Goal: Transaction & Acquisition: Purchase product/service

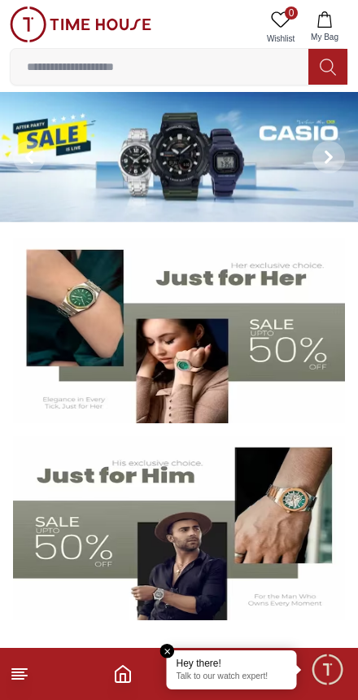
click at [230, 676] on p "Talk to our watch expert!" at bounding box center [232, 677] width 111 height 11
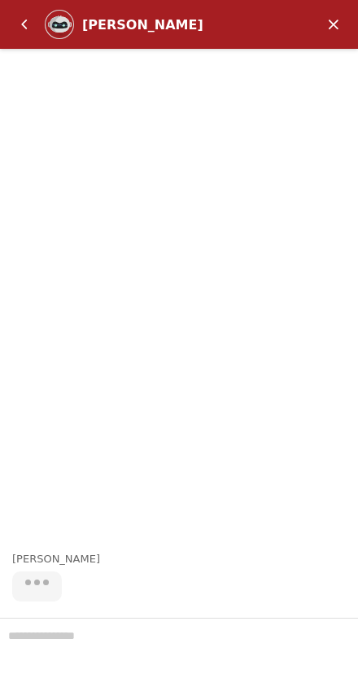
click at [332, 26] on em "Minimize" at bounding box center [334, 24] width 33 height 33
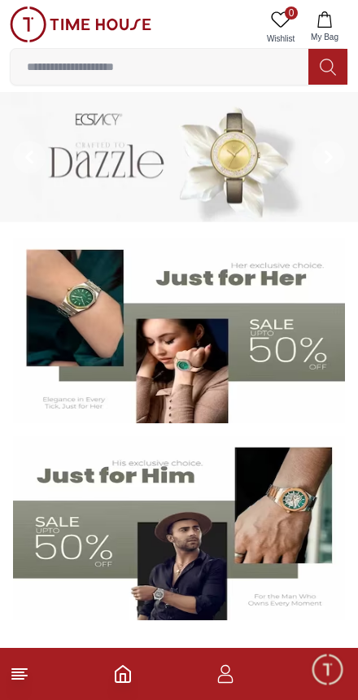
click at [234, 668] on icon "button" at bounding box center [226, 674] width 20 height 20
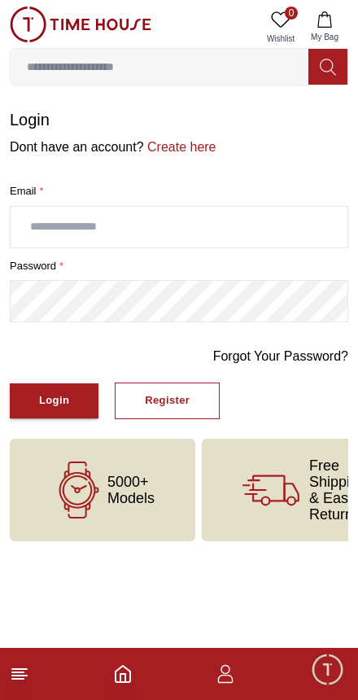
click at [229, 228] on input "text" at bounding box center [179, 227] width 337 height 41
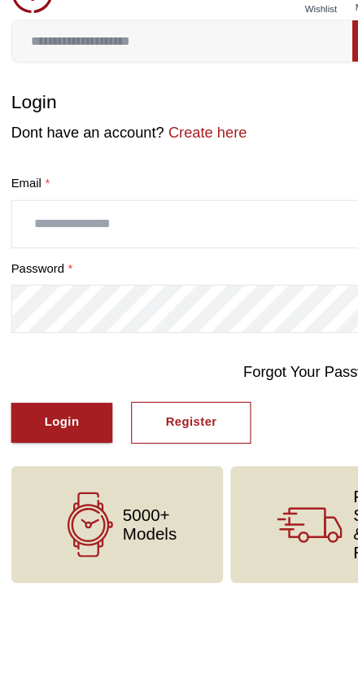
click at [192, 383] on button "Register" at bounding box center [167, 401] width 105 height 37
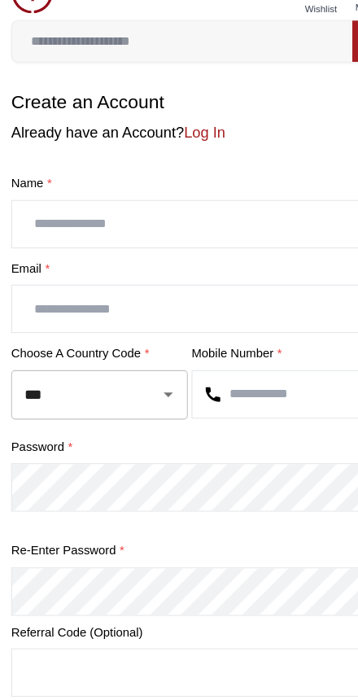
click at [217, 207] on input "text" at bounding box center [179, 227] width 337 height 41
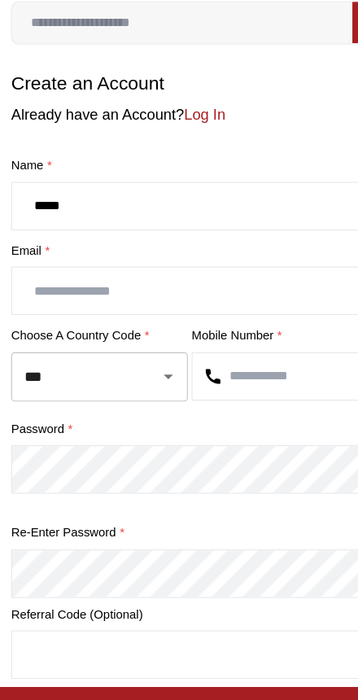
type input "****"
click at [219, 281] on input "text" at bounding box center [179, 301] width 337 height 41
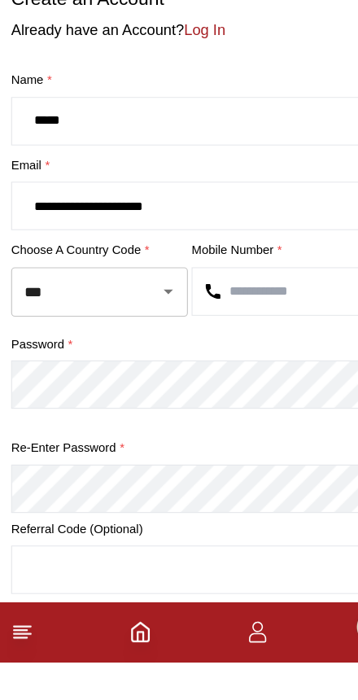
click at [138, 366] on icon "Open" at bounding box center [148, 376] width 20 height 20
type input "**********"
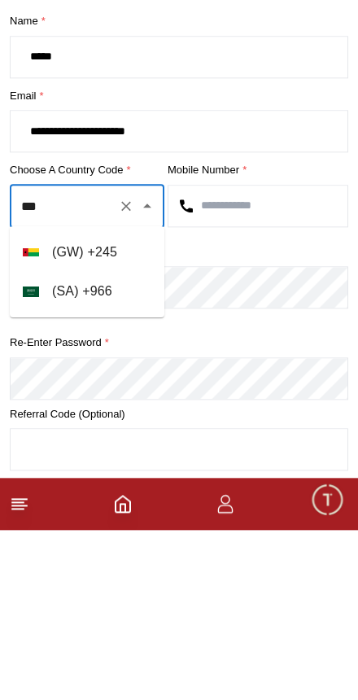
click at [116, 442] on li "( SA ) + 966" at bounding box center [87, 461] width 155 height 39
type input "***"
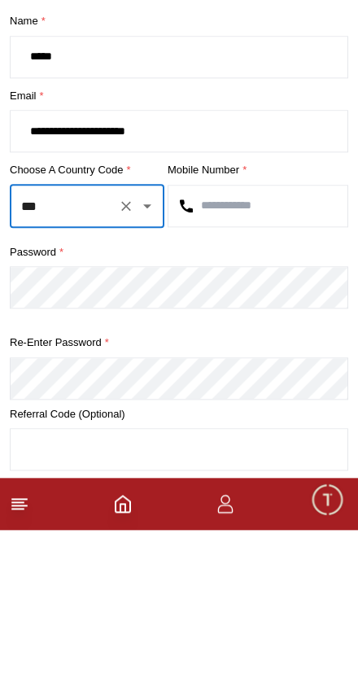
click at [261, 356] on input "text" at bounding box center [258, 376] width 179 height 41
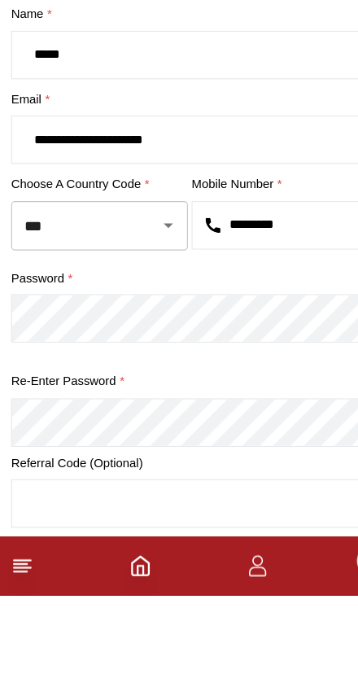
type input "*********"
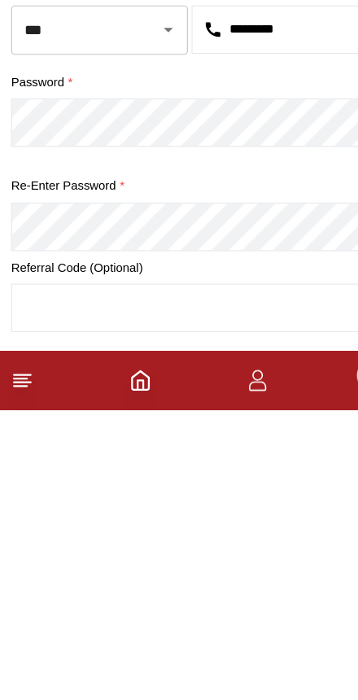
scroll to position [223, 0]
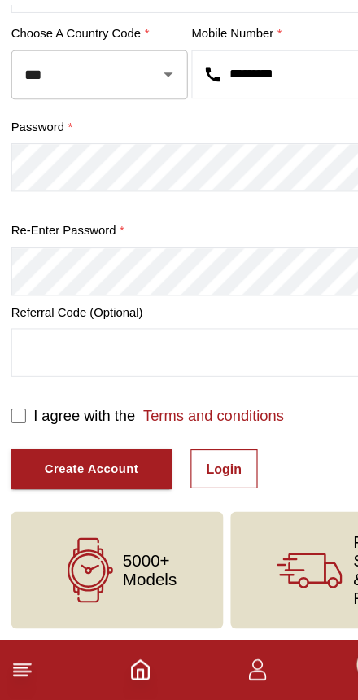
click at [223, 376] on input "text" at bounding box center [179, 396] width 337 height 41
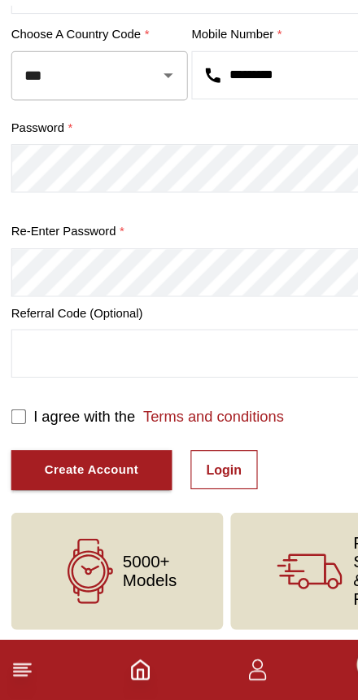
click at [28, 443] on div "I agree with the Terms and conditions" at bounding box center [179, 453] width 339 height 20
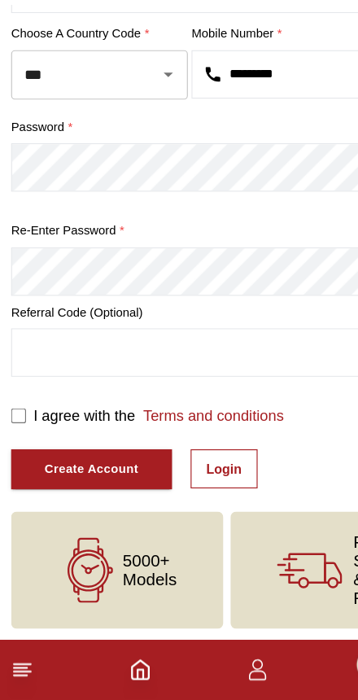
click at [107, 489] on div "Create Account" at bounding box center [80, 498] width 82 height 19
click at [71, 489] on div "Create Account" at bounding box center [80, 498] width 82 height 19
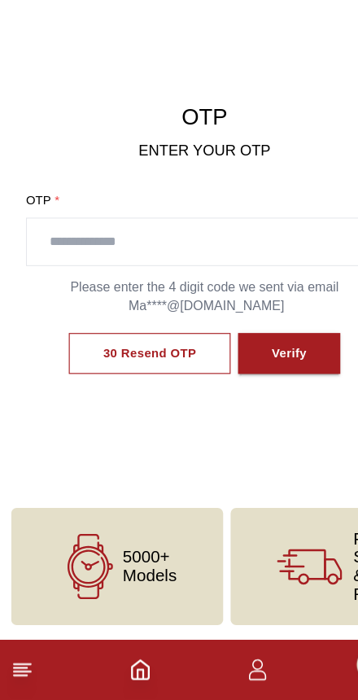
scroll to position [11, 0]
click at [243, 280] on input "text" at bounding box center [179, 300] width 311 height 41
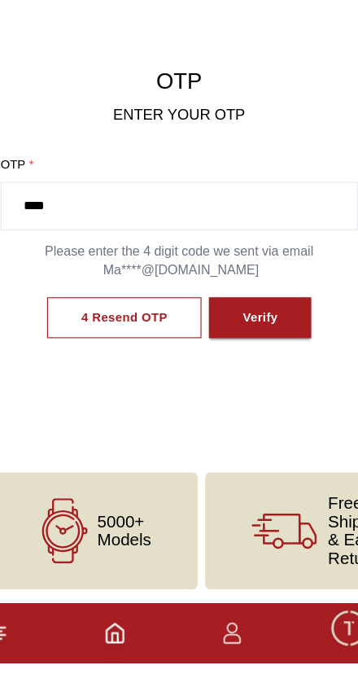
type input "****"
click at [239, 389] on div "Verify" at bounding box center [249, 398] width 31 height 19
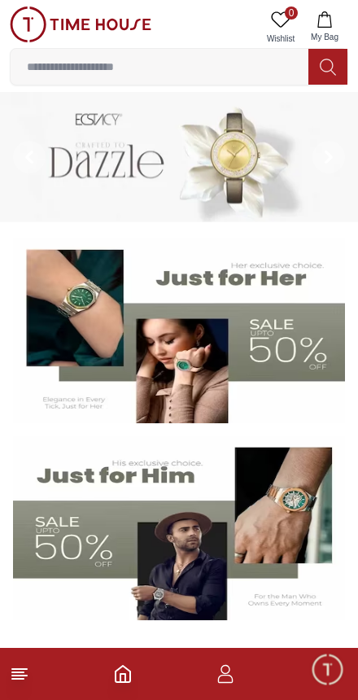
click at [187, 77] on input at bounding box center [160, 66] width 298 height 33
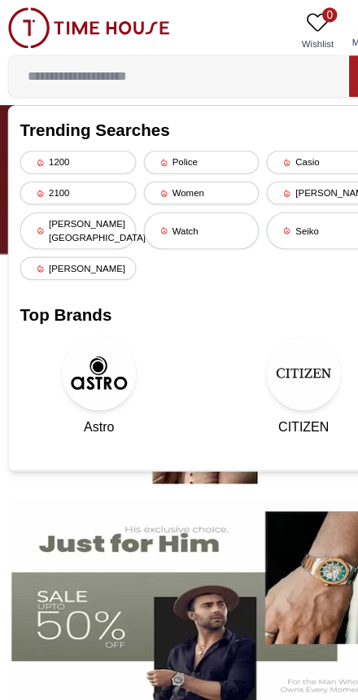
click at [201, 203] on div "Watch" at bounding box center [180, 202] width 102 height 33
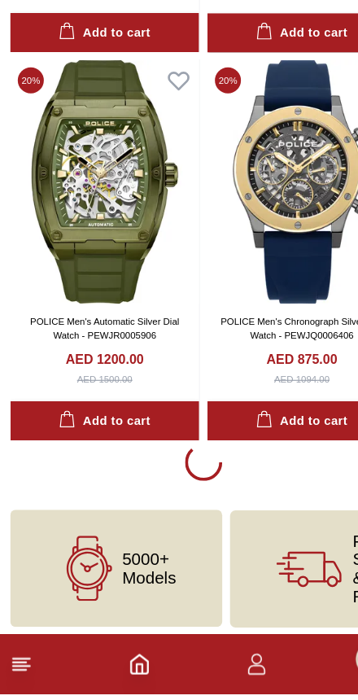
scroll to position [3058, 0]
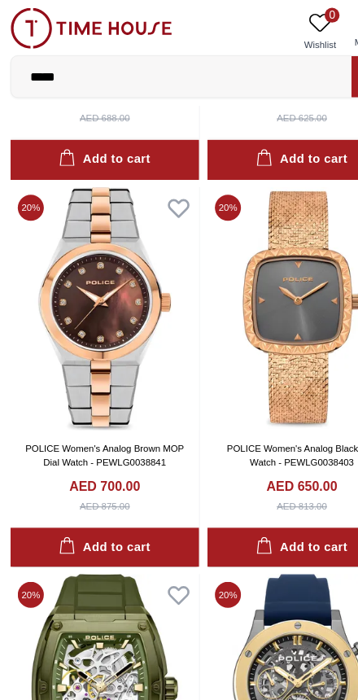
scroll to position [2703, 0]
